Goal: Task Accomplishment & Management: Complete application form

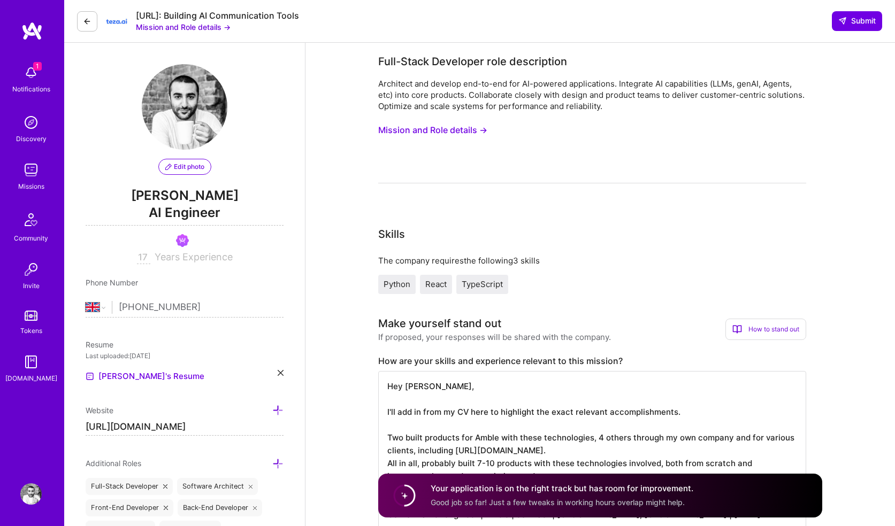
select select "GB"
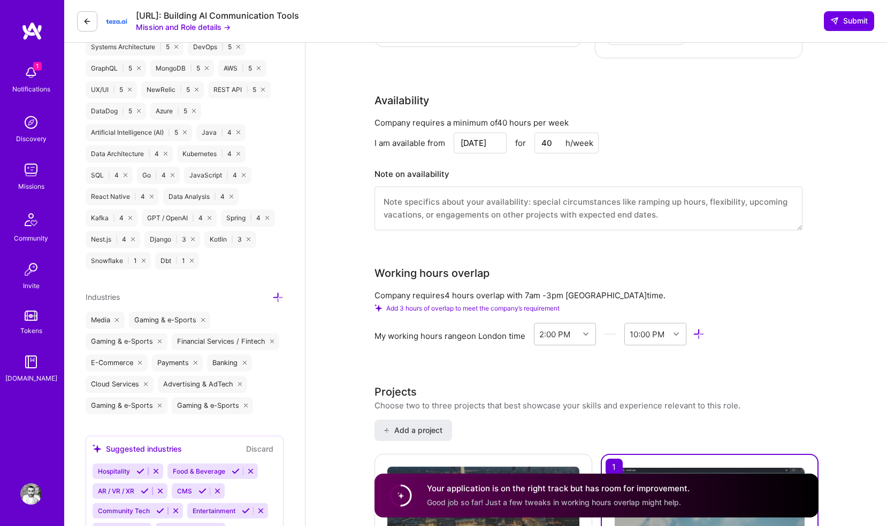
scroll to position [971, 0]
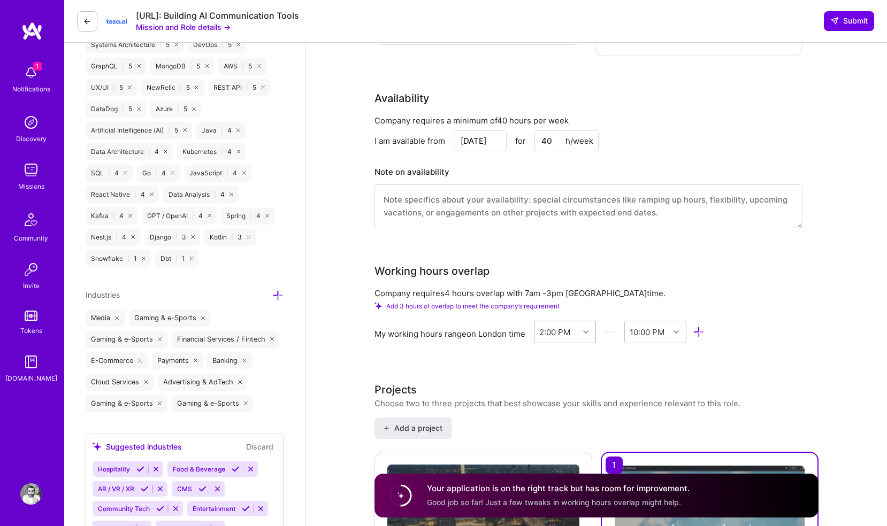
click at [554, 326] on div "2:00 PM" at bounding box center [554, 331] width 31 height 11
click at [556, 444] on div "7:00 AM" at bounding box center [565, 454] width 63 height 20
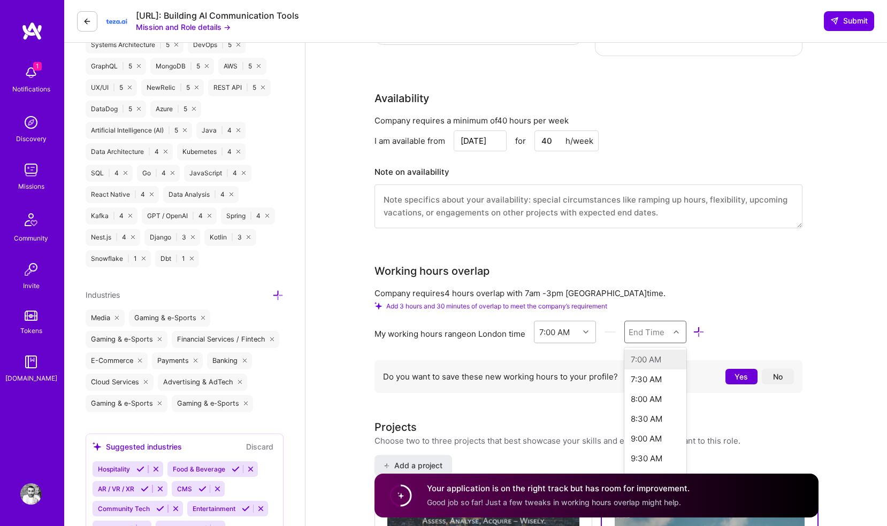
click at [643, 326] on div "End Time" at bounding box center [646, 331] width 36 height 11
click at [650, 422] on div "4:00 PM" at bounding box center [655, 432] width 63 height 20
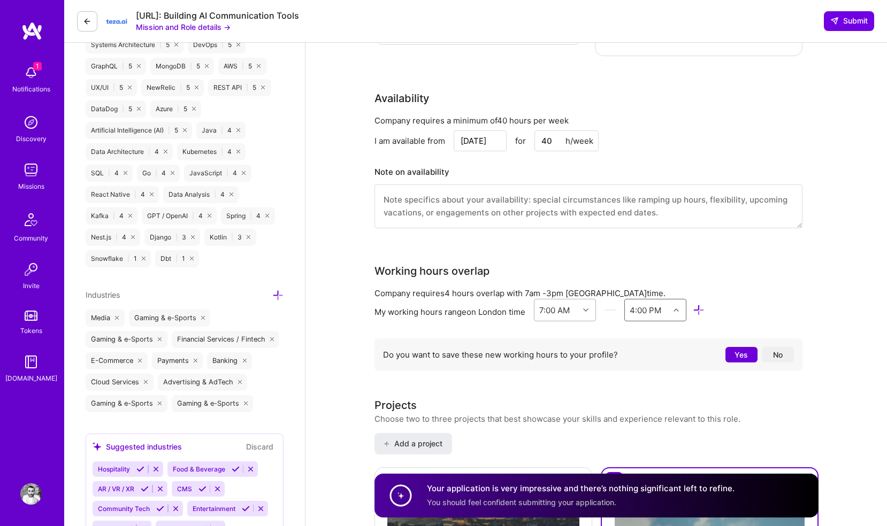
click at [581, 303] on div at bounding box center [587, 310] width 17 height 14
click at [564, 404] on div "6:00 AM" at bounding box center [565, 414] width 63 height 20
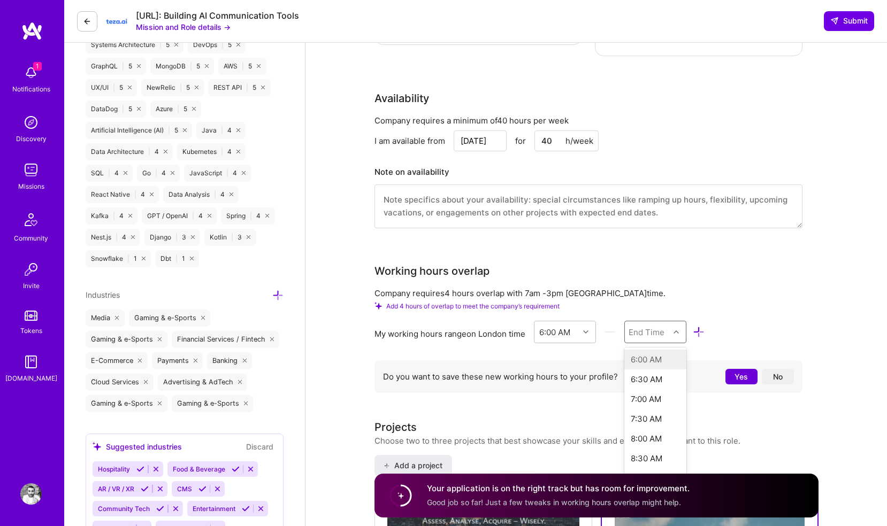
click at [655, 326] on div "End Time" at bounding box center [646, 331] width 36 height 11
click at [640, 417] on div "4:00 PM" at bounding box center [655, 427] width 63 height 20
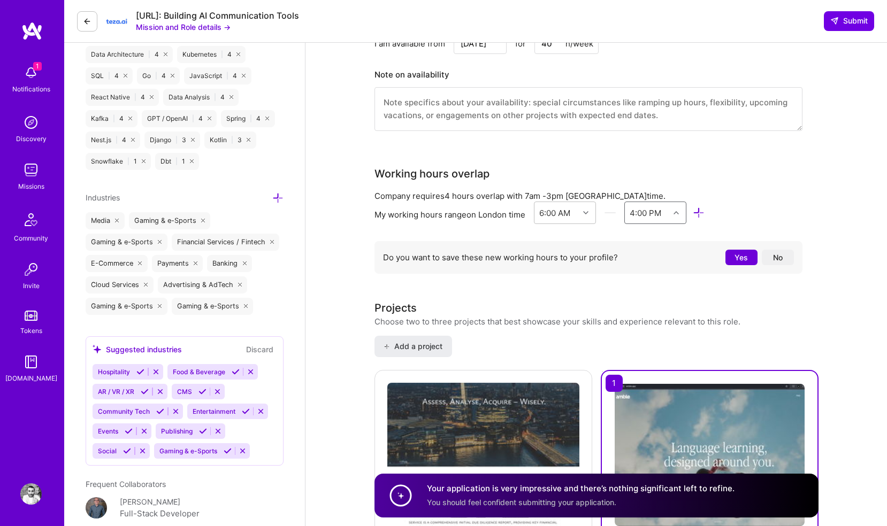
scroll to position [1087, 0]
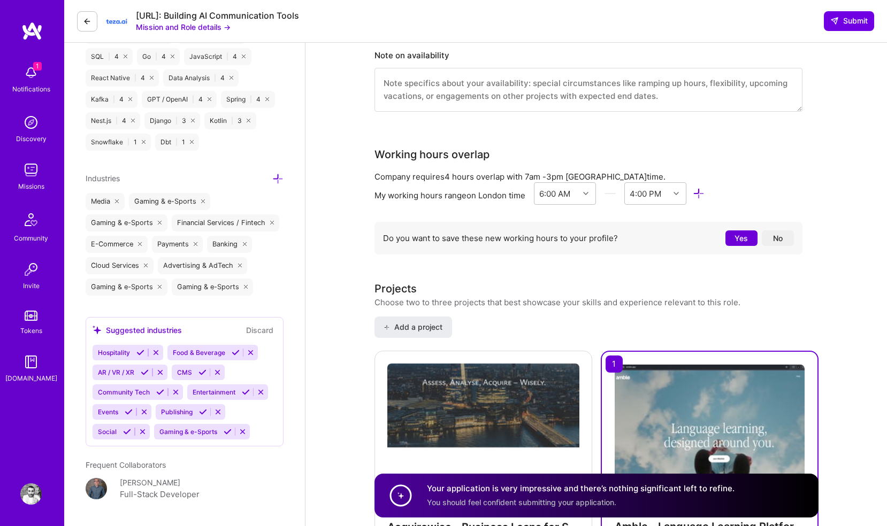
click at [775, 230] on button "No" at bounding box center [777, 238] width 32 height 16
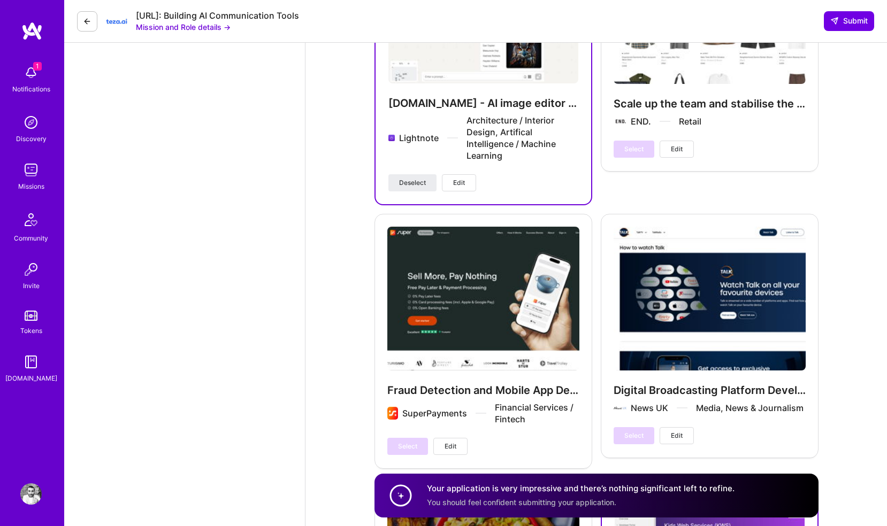
scroll to position [1738, 0]
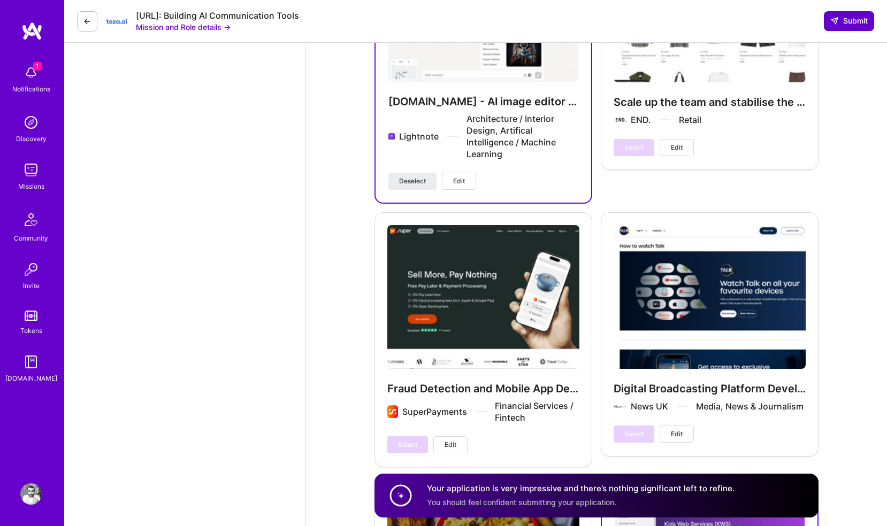
click at [851, 20] on span "Submit" at bounding box center [848, 21] width 37 height 11
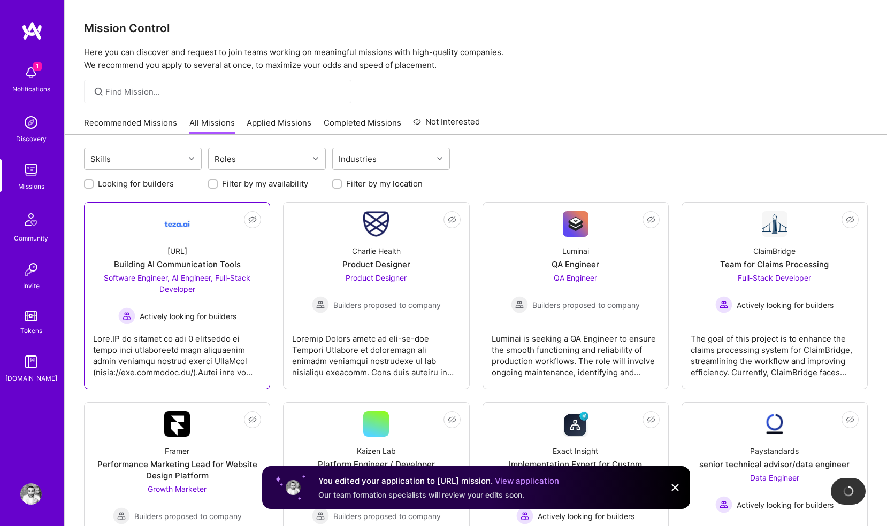
click at [218, 236] on link "Not Interested [URL] Building AI Communication Tools Software Engineer, AI Engi…" at bounding box center [177, 295] width 168 height 169
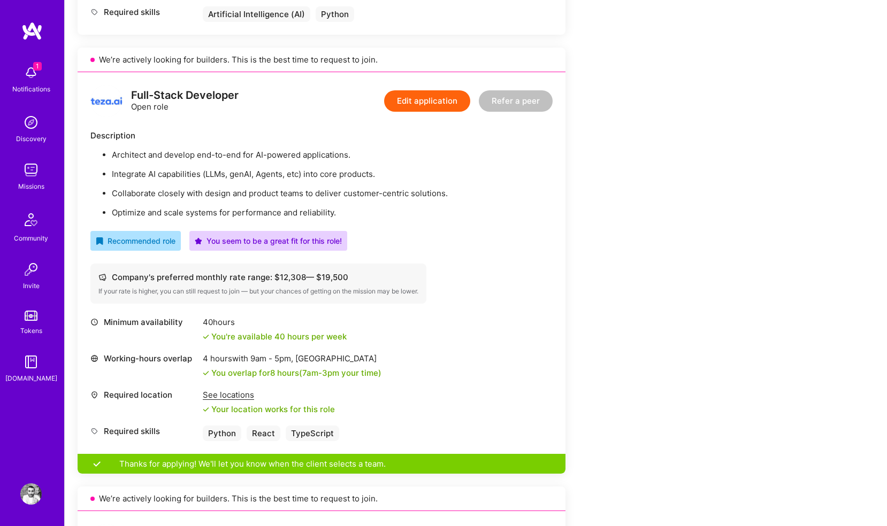
scroll to position [605, 0]
